Goal: Task Accomplishment & Management: Manage account settings

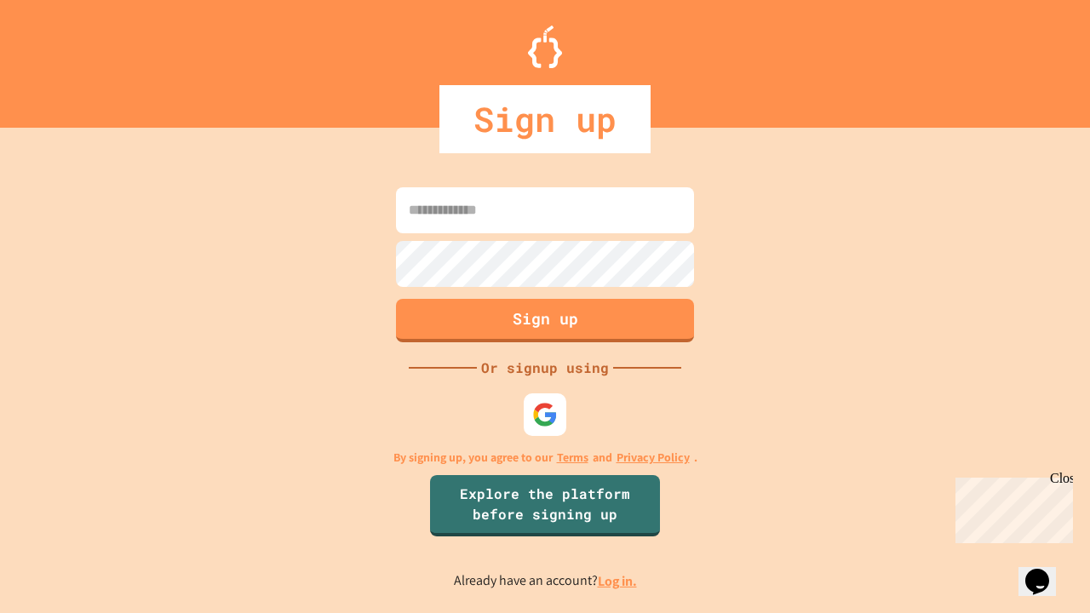
click at [618, 581] on link "Log in." at bounding box center [617, 581] width 39 height 18
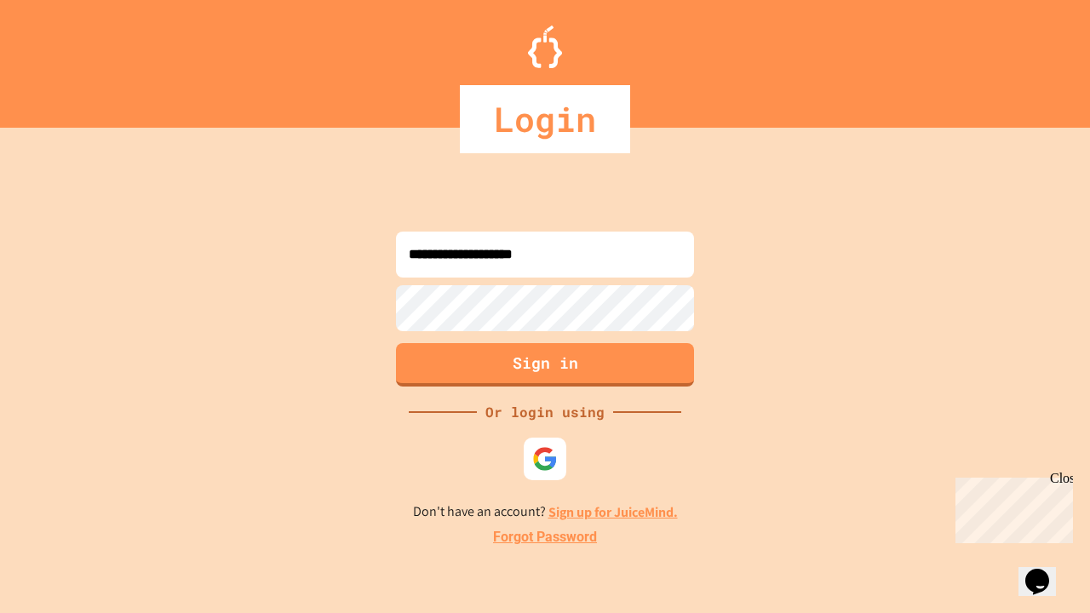
type input "**********"
